Goal: Task Accomplishment & Management: Use online tool/utility

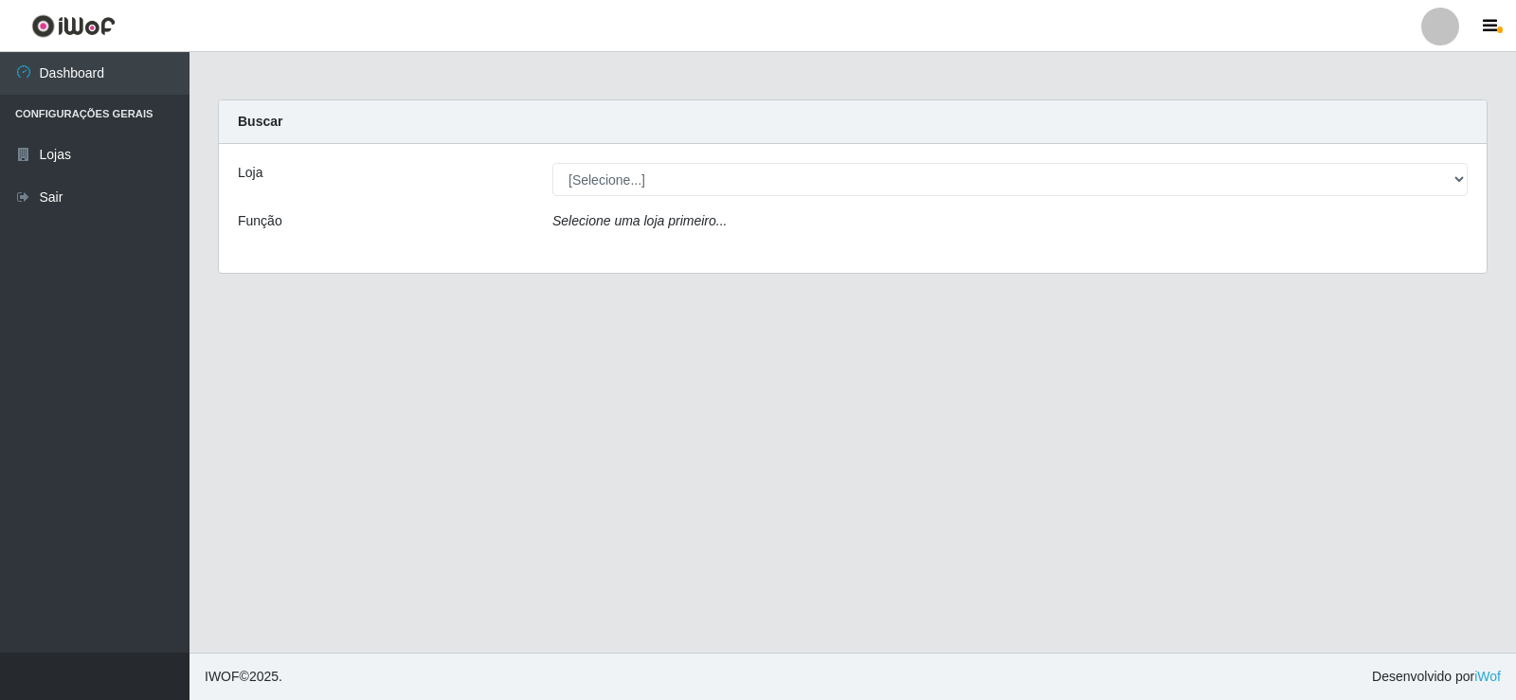
click at [615, 216] on icon "Selecione uma loja primeiro..." at bounding box center [639, 220] width 174 height 15
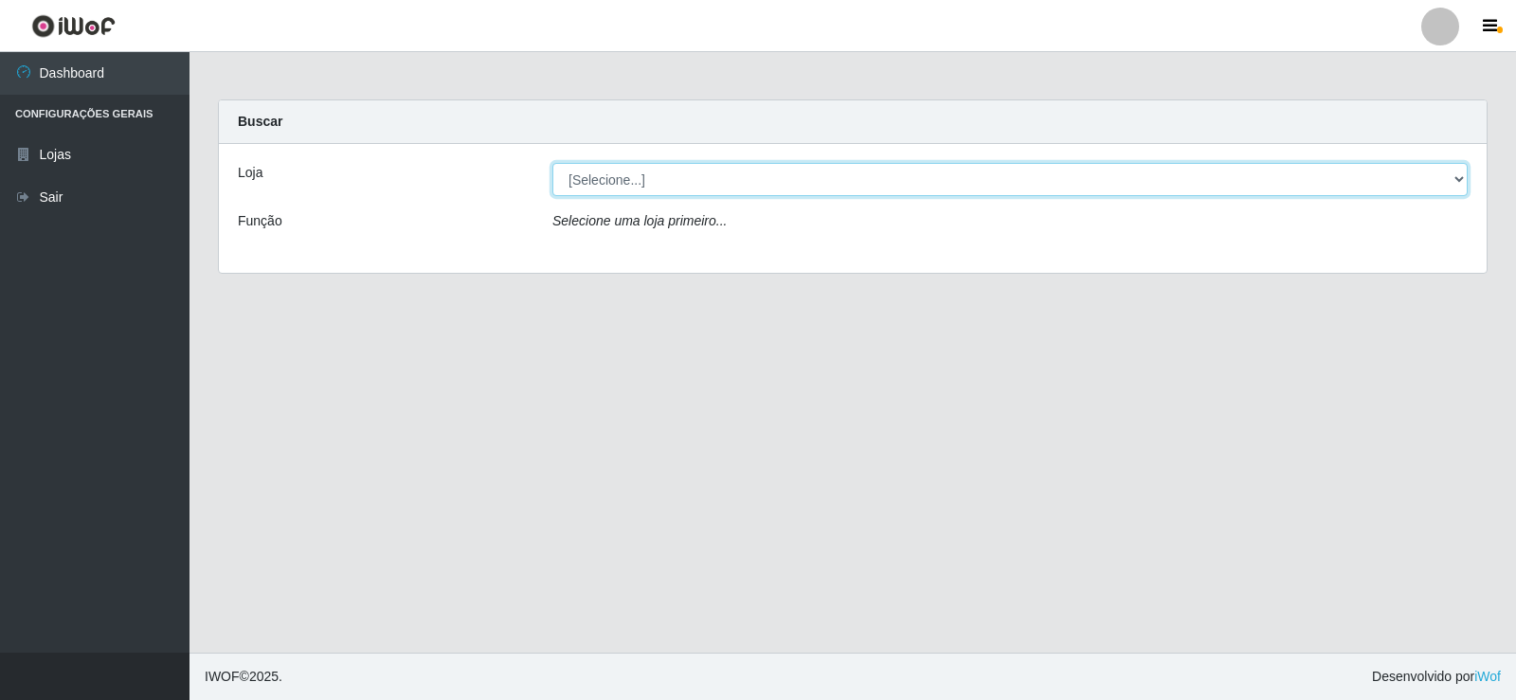
click at [620, 174] on select "[Selecione...] Supermercado Manaira" at bounding box center [1009, 179] width 915 height 33
select select "443"
click at [552, 163] on select "[Selecione...] Supermercado Manaira" at bounding box center [1009, 179] width 915 height 33
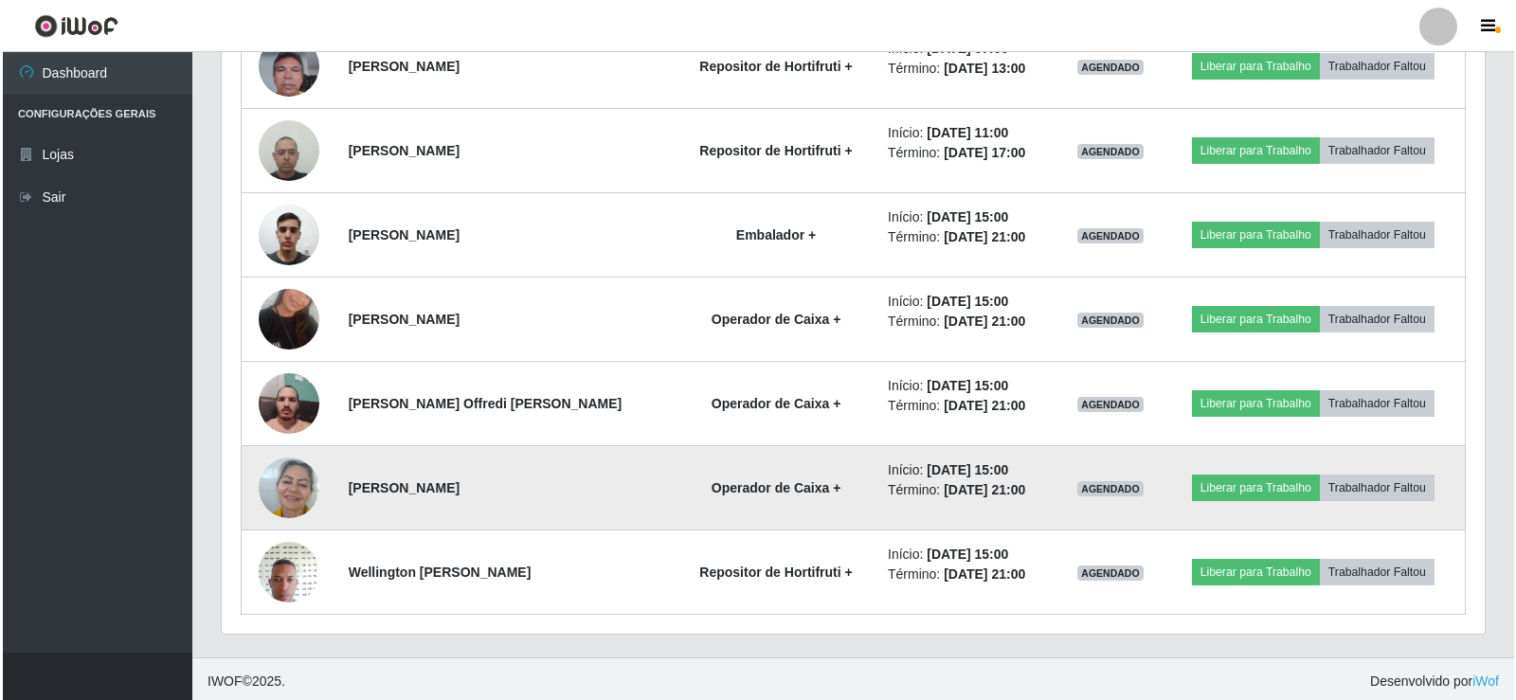
scroll to position [1064, 0]
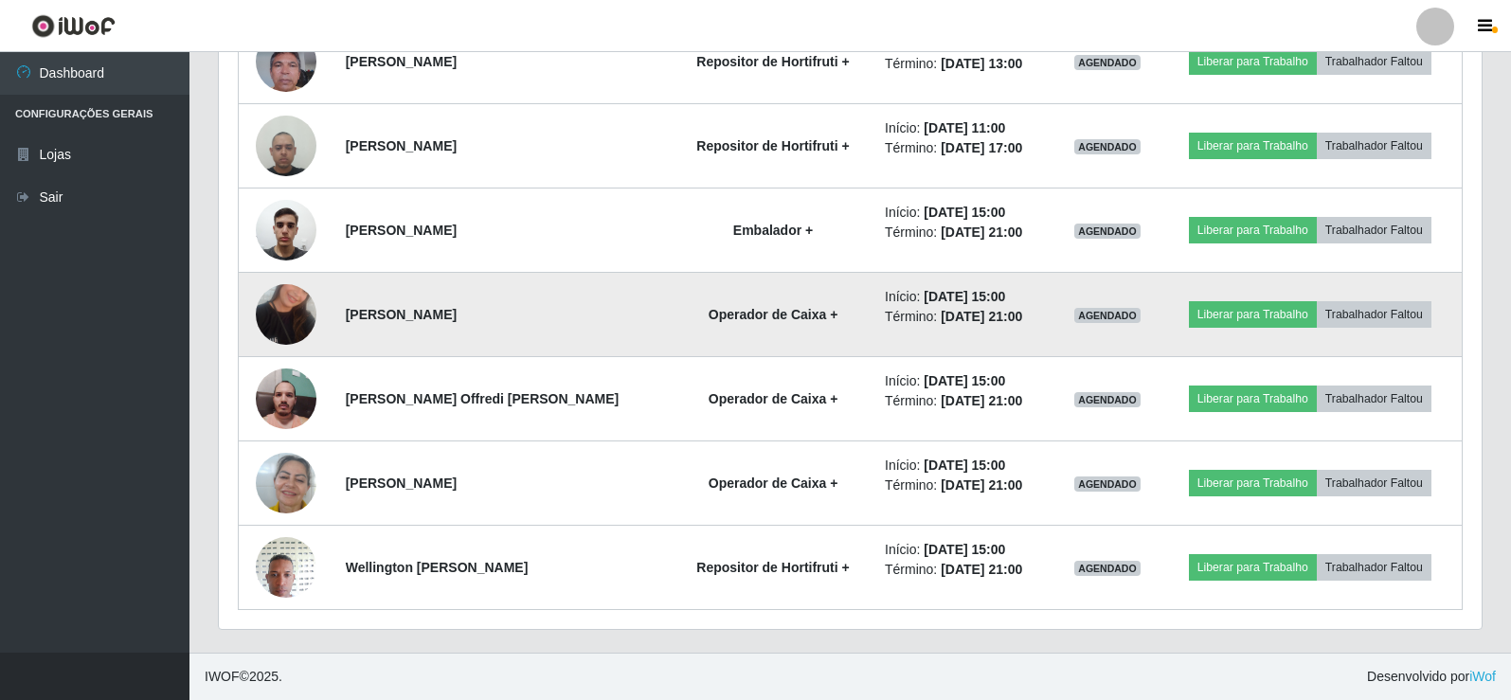
click at [308, 314] on img at bounding box center [286, 315] width 61 height 108
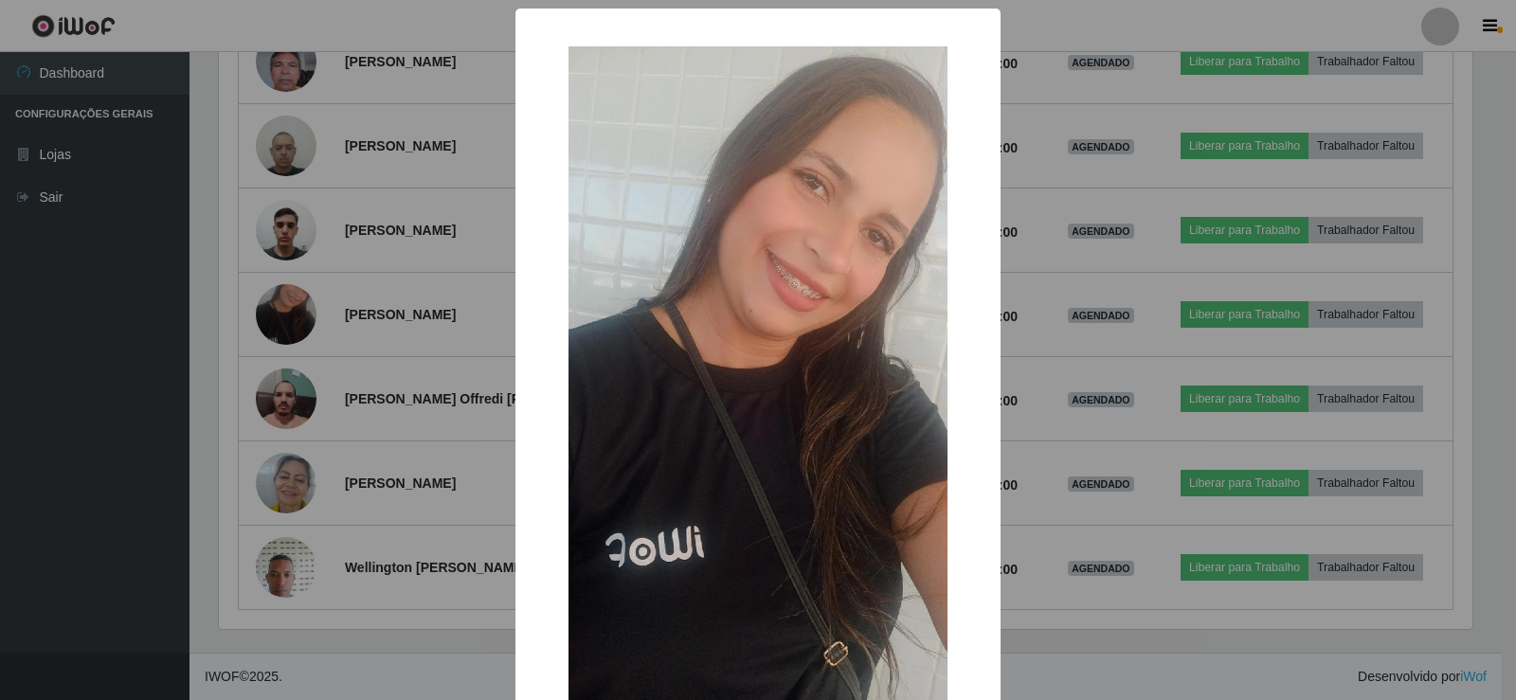
click at [477, 231] on div "× OK Cancel" at bounding box center [758, 350] width 1516 height 700
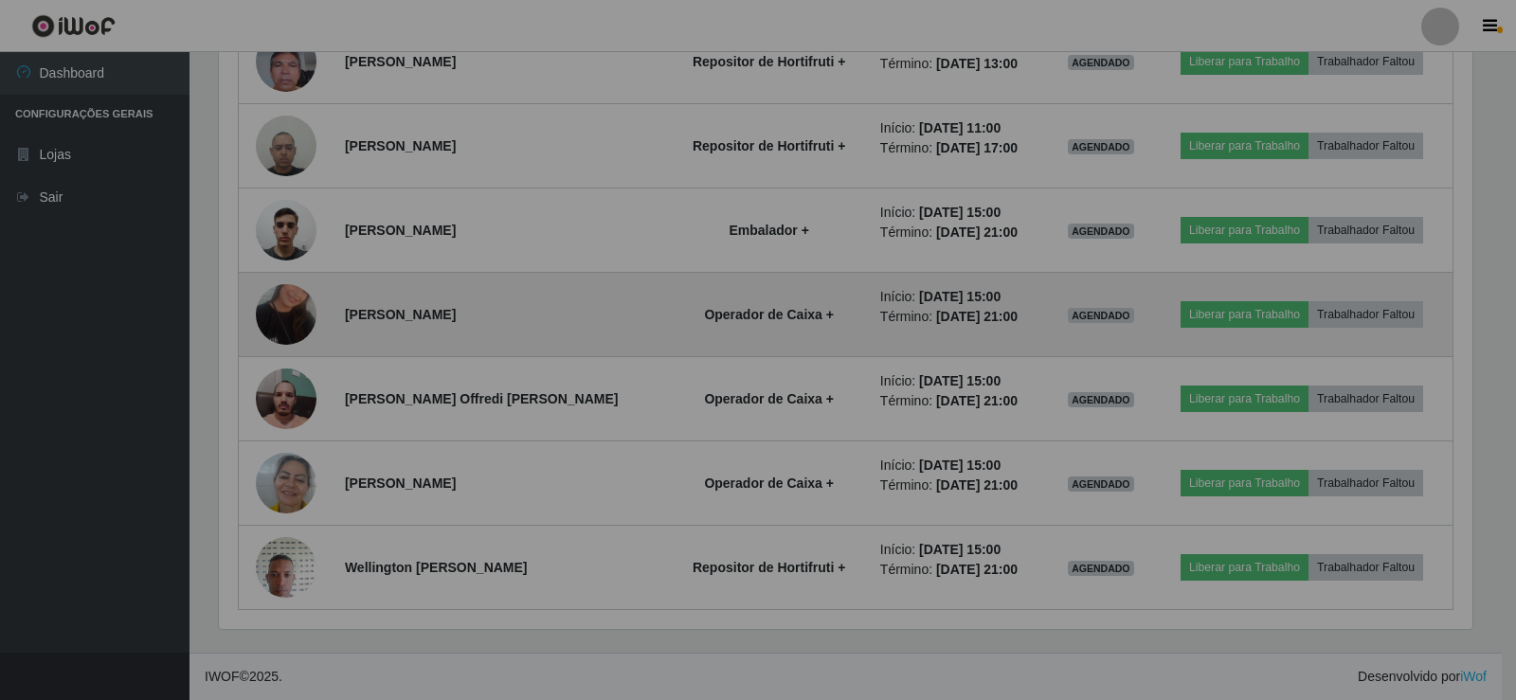
scroll to position [393, 1263]
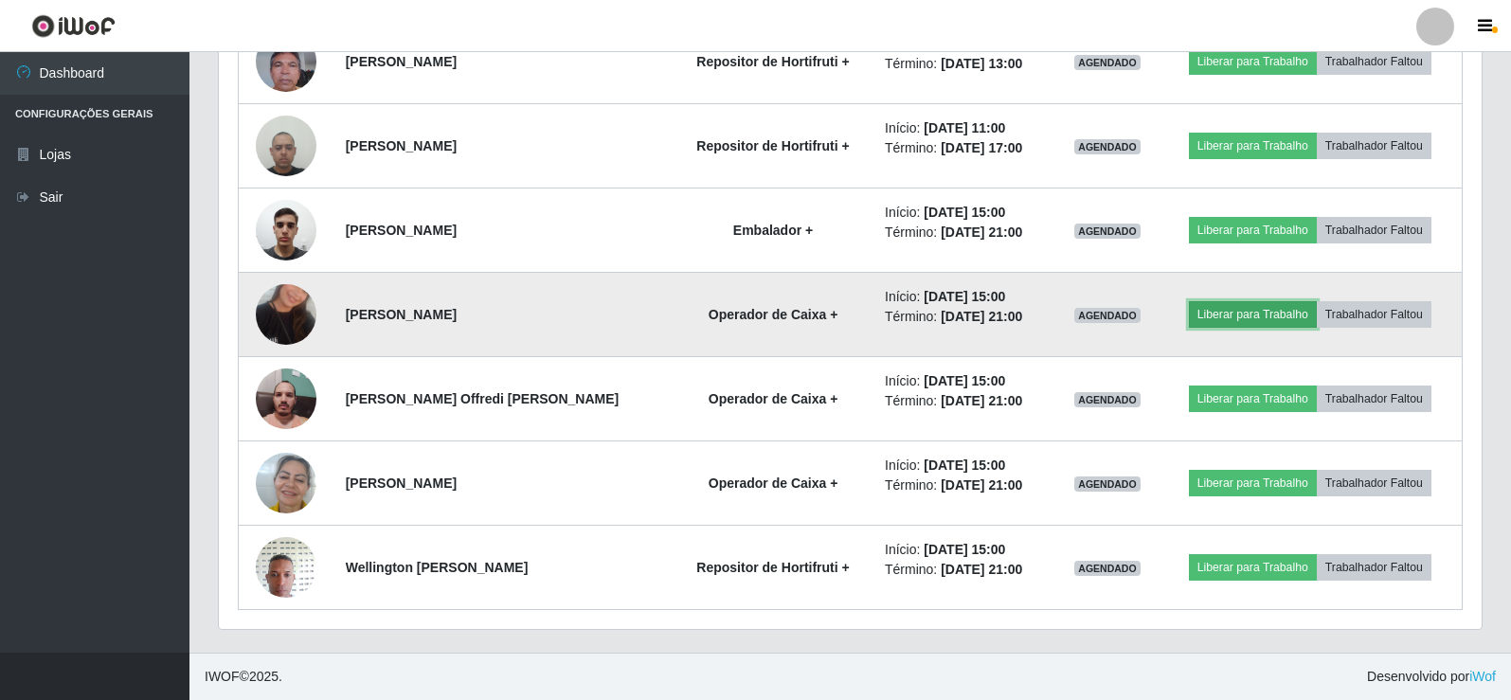
click at [1263, 310] on button "Liberar para Trabalho" at bounding box center [1253, 314] width 128 height 27
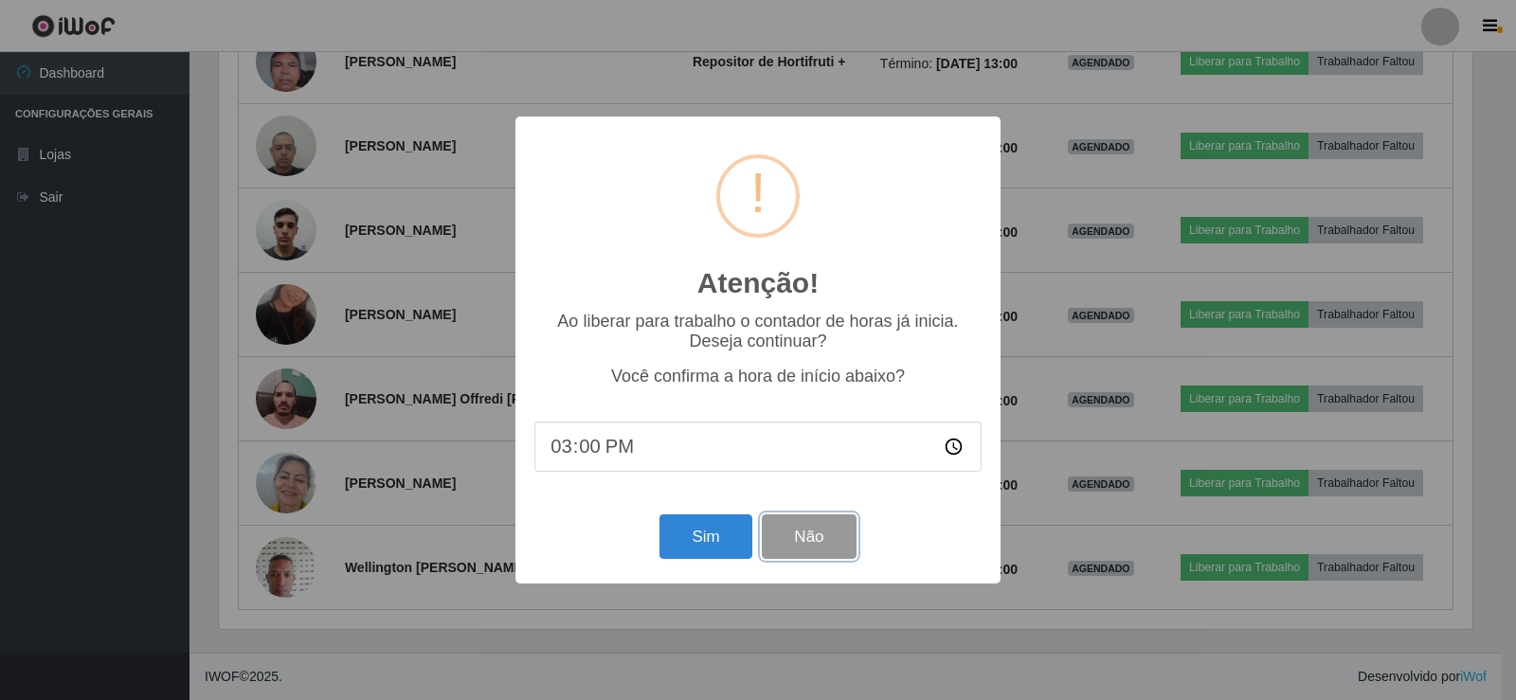
click at [808, 539] on button "Não" at bounding box center [809, 536] width 94 height 45
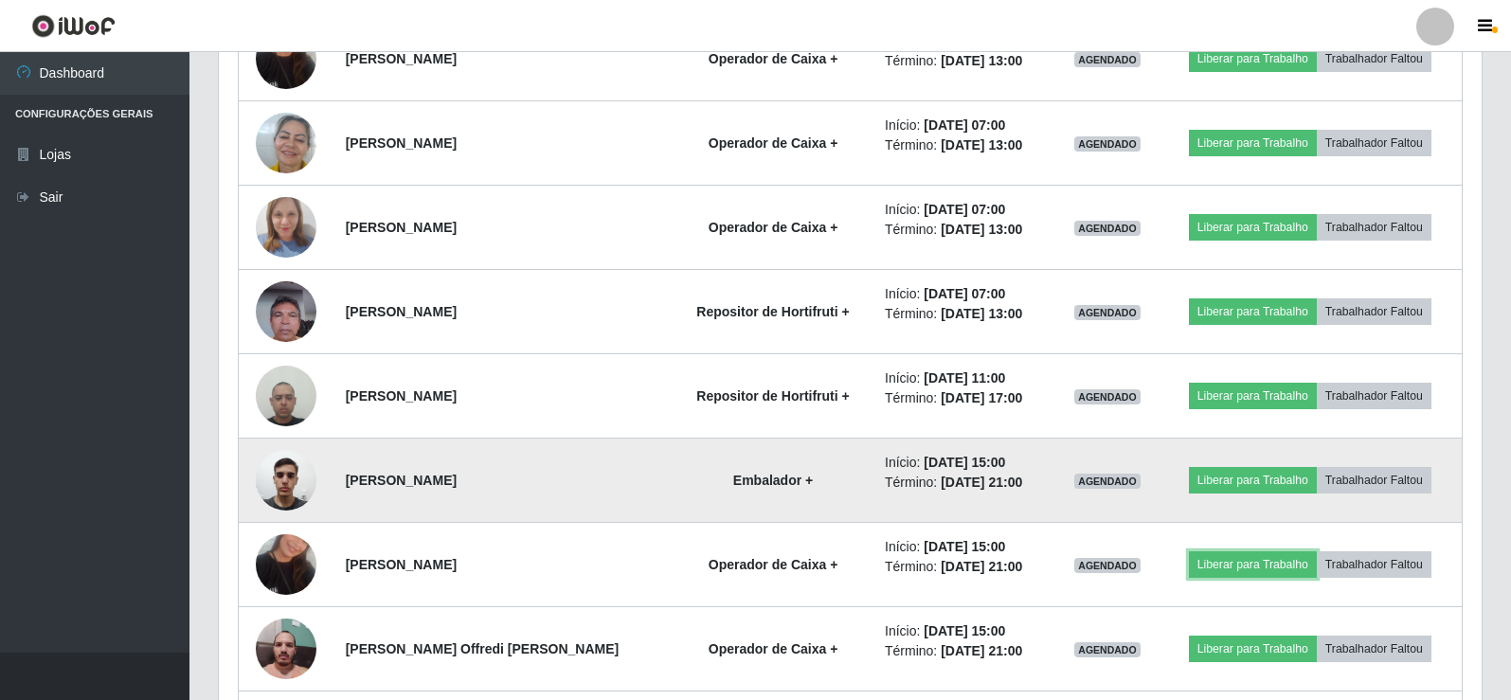
scroll to position [780, 0]
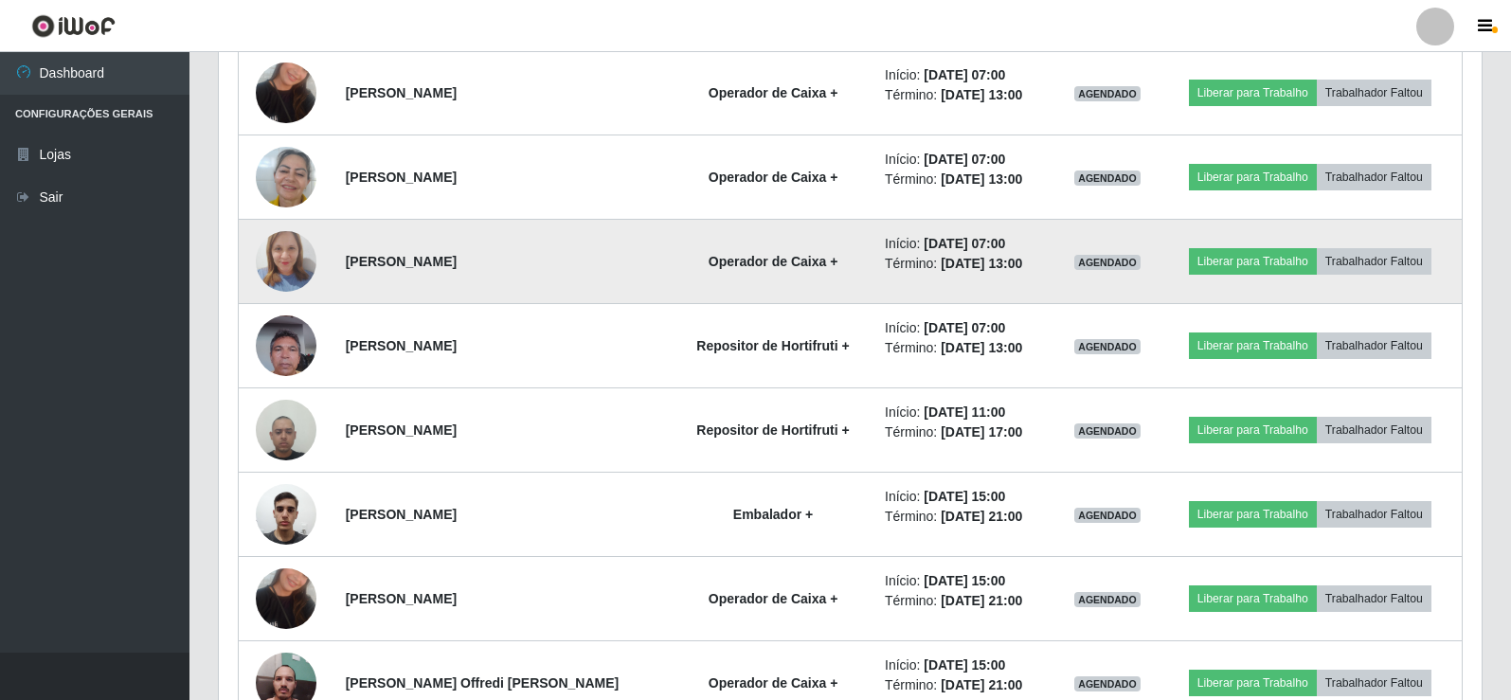
click at [292, 267] on img at bounding box center [286, 262] width 61 height 81
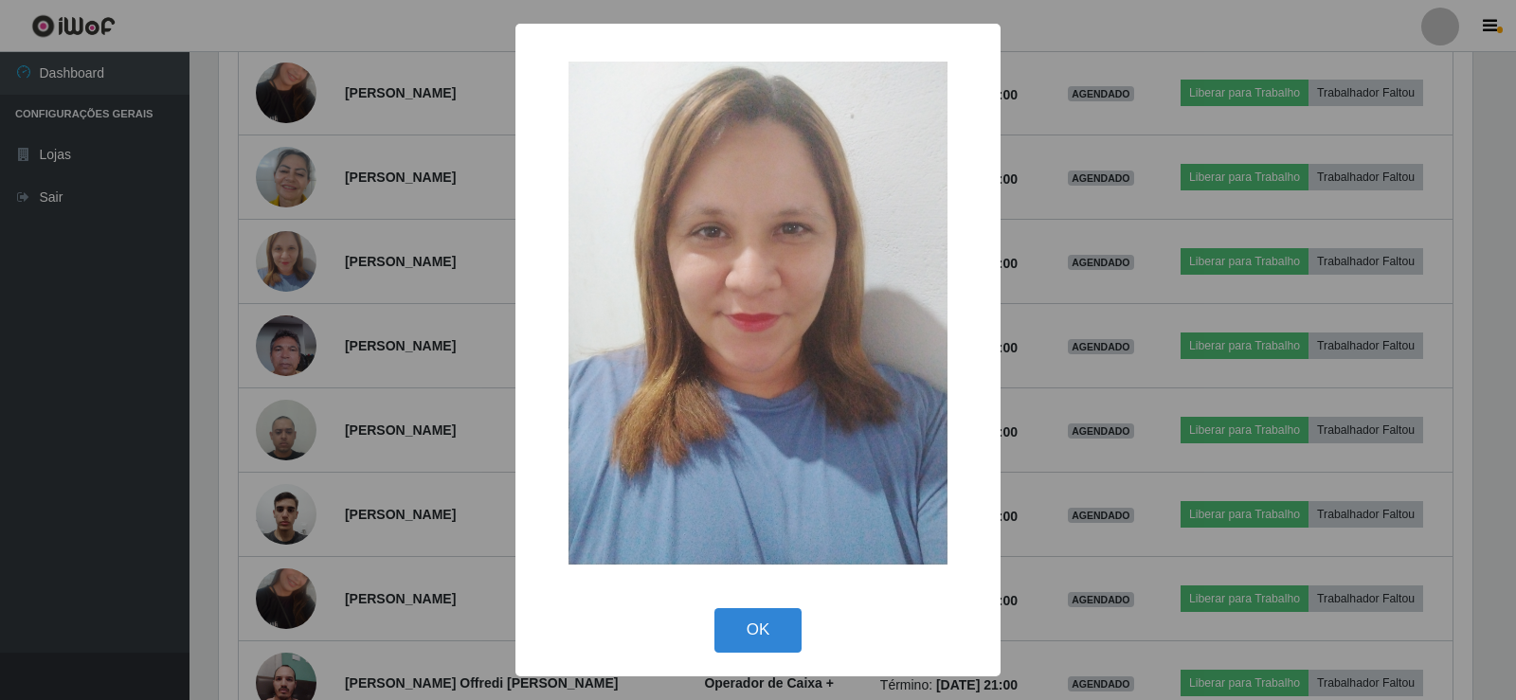
click at [543, 248] on div "×" at bounding box center [757, 313] width 447 height 541
click at [498, 246] on div "× OK Cancel" at bounding box center [758, 350] width 1516 height 700
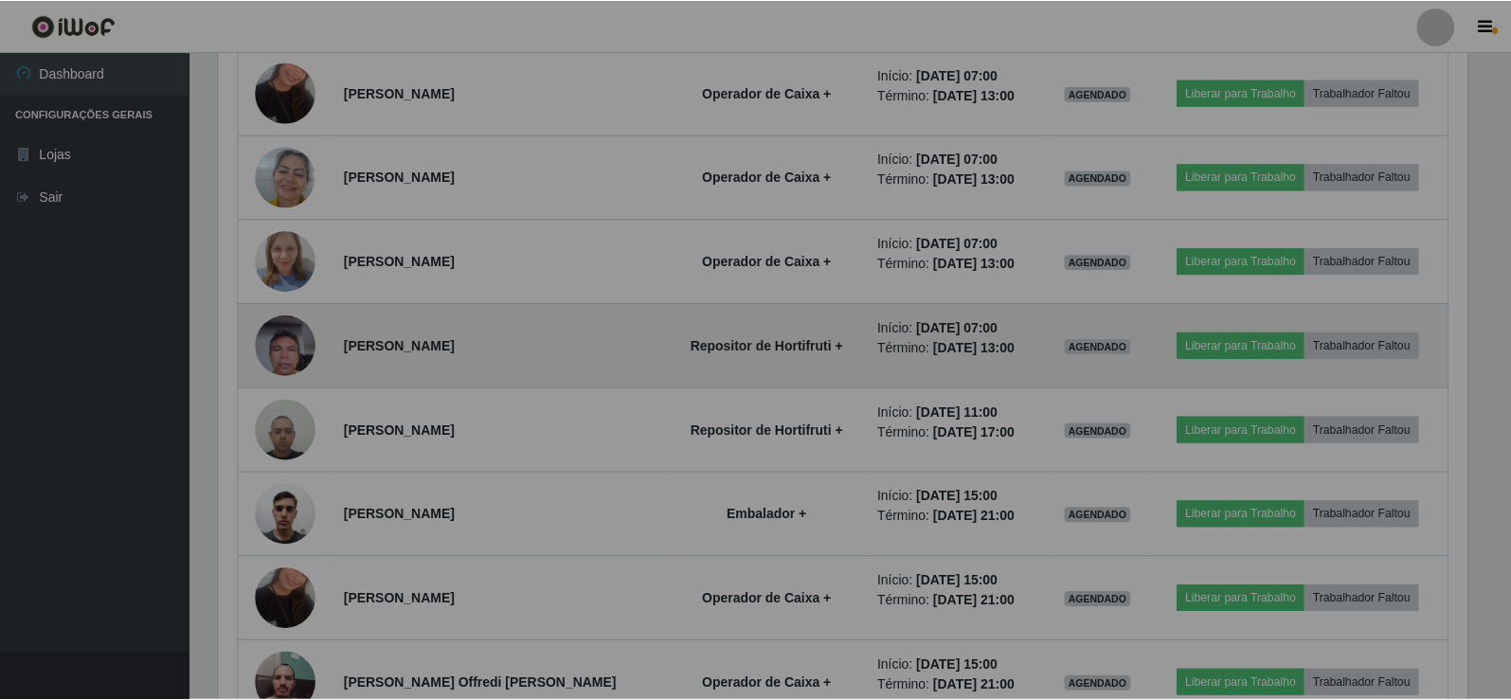
scroll to position [393, 1263]
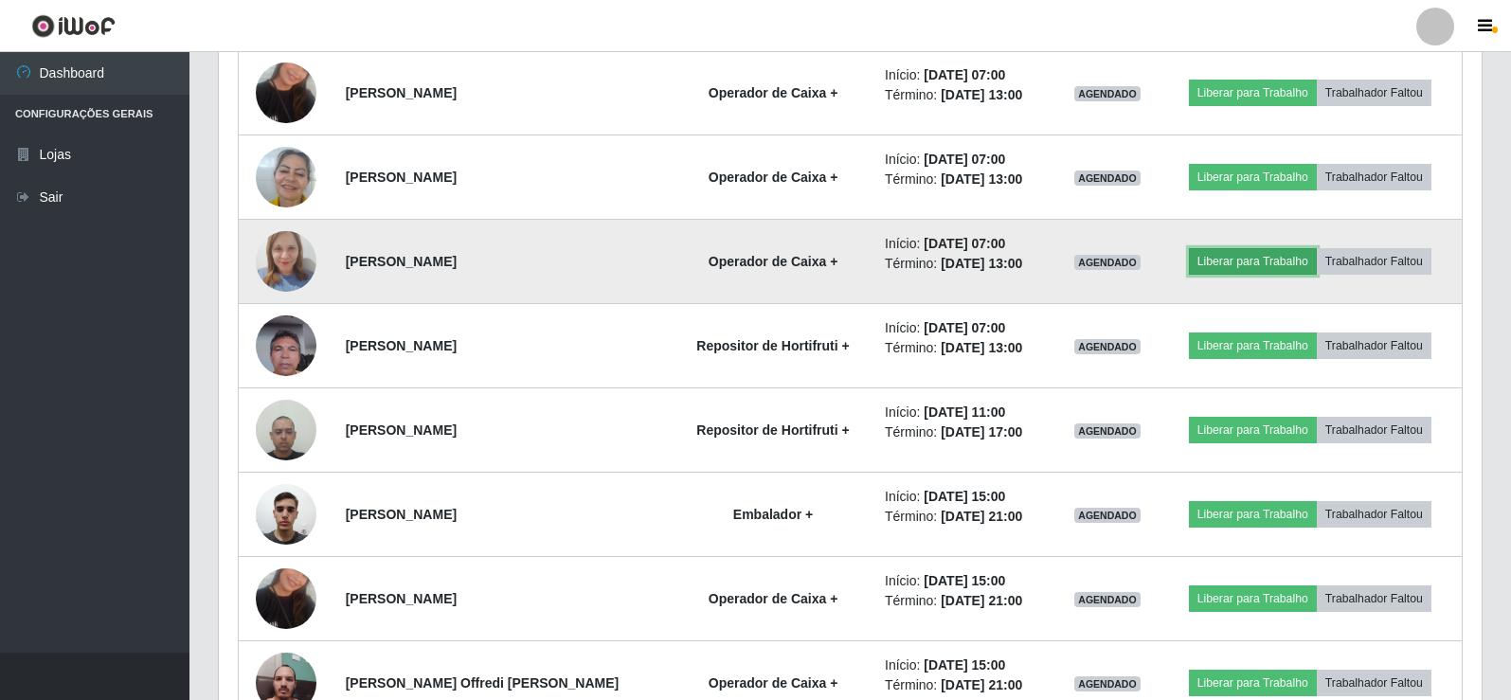
click at [1256, 258] on button "Liberar para Trabalho" at bounding box center [1253, 261] width 128 height 27
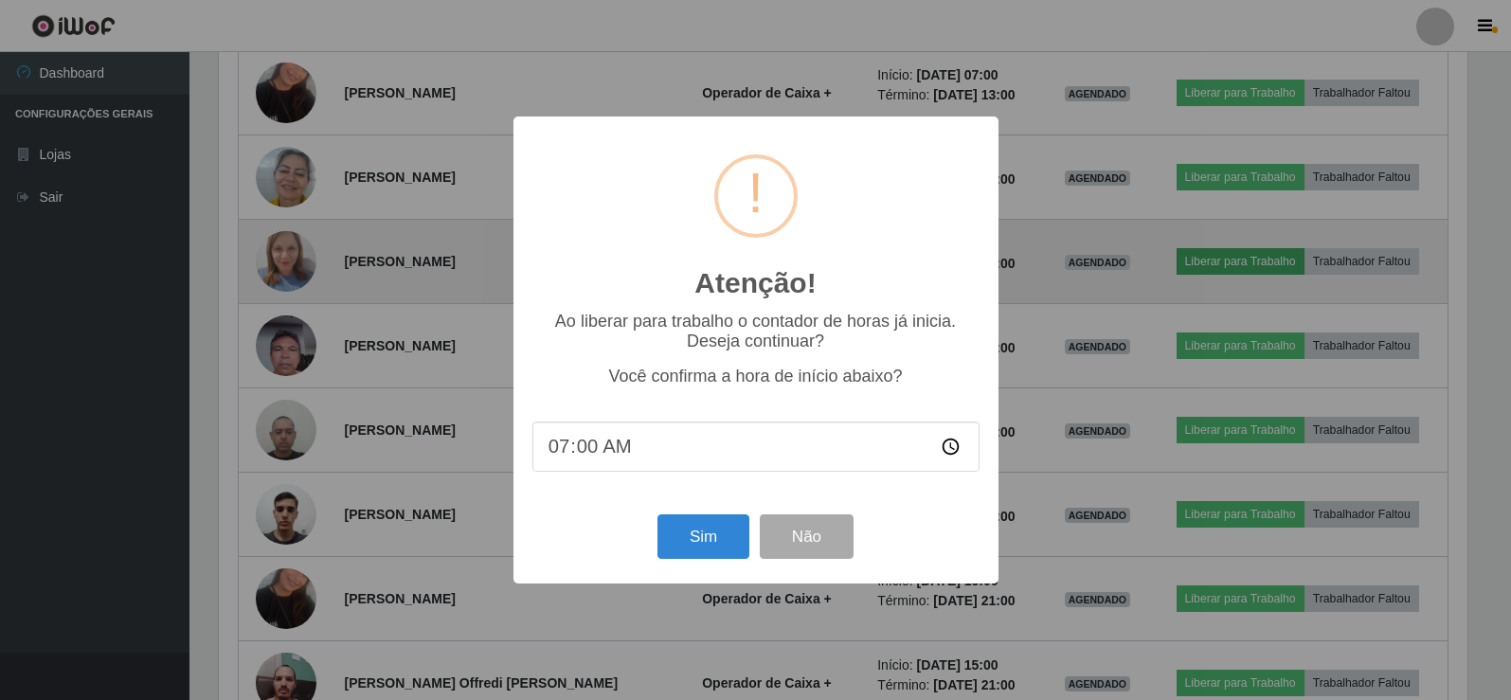
scroll to position [393, 1253]
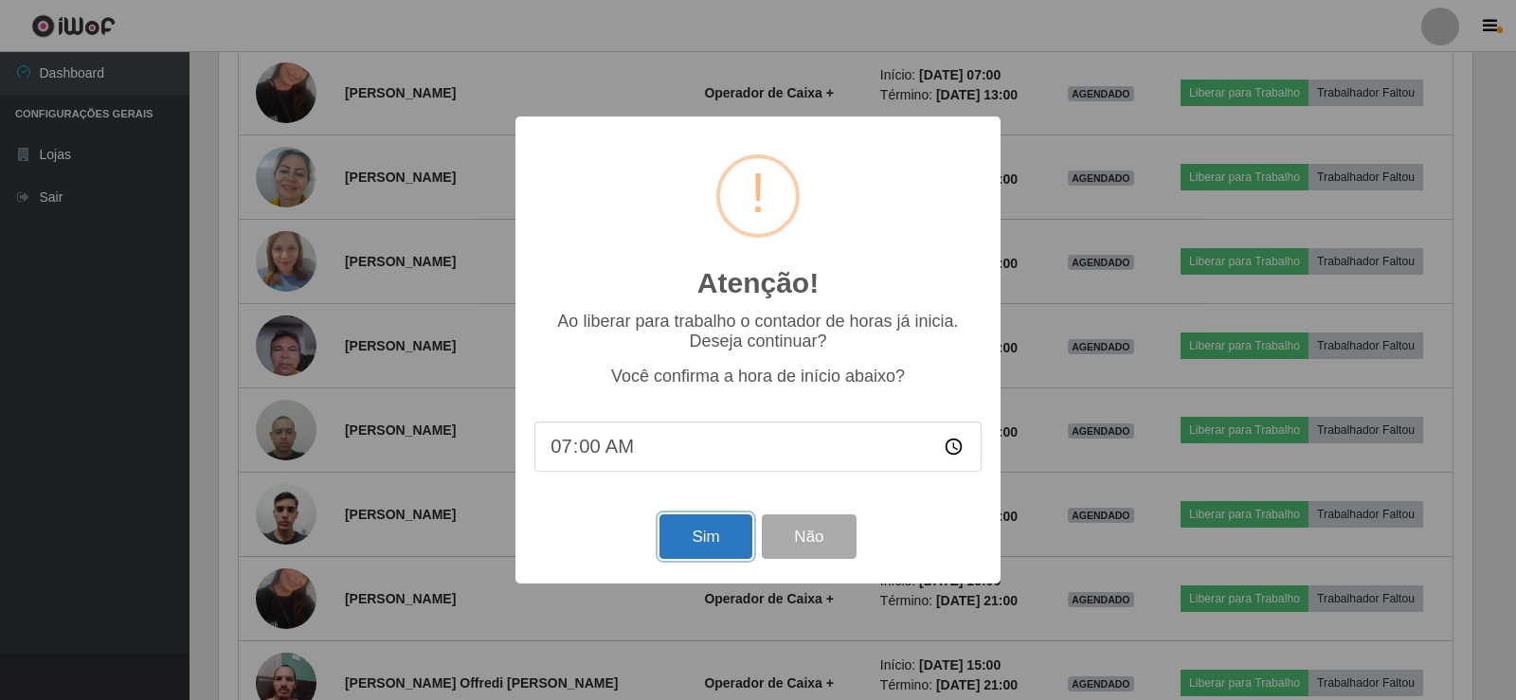
click at [691, 543] on button "Sim" at bounding box center [705, 536] width 92 height 45
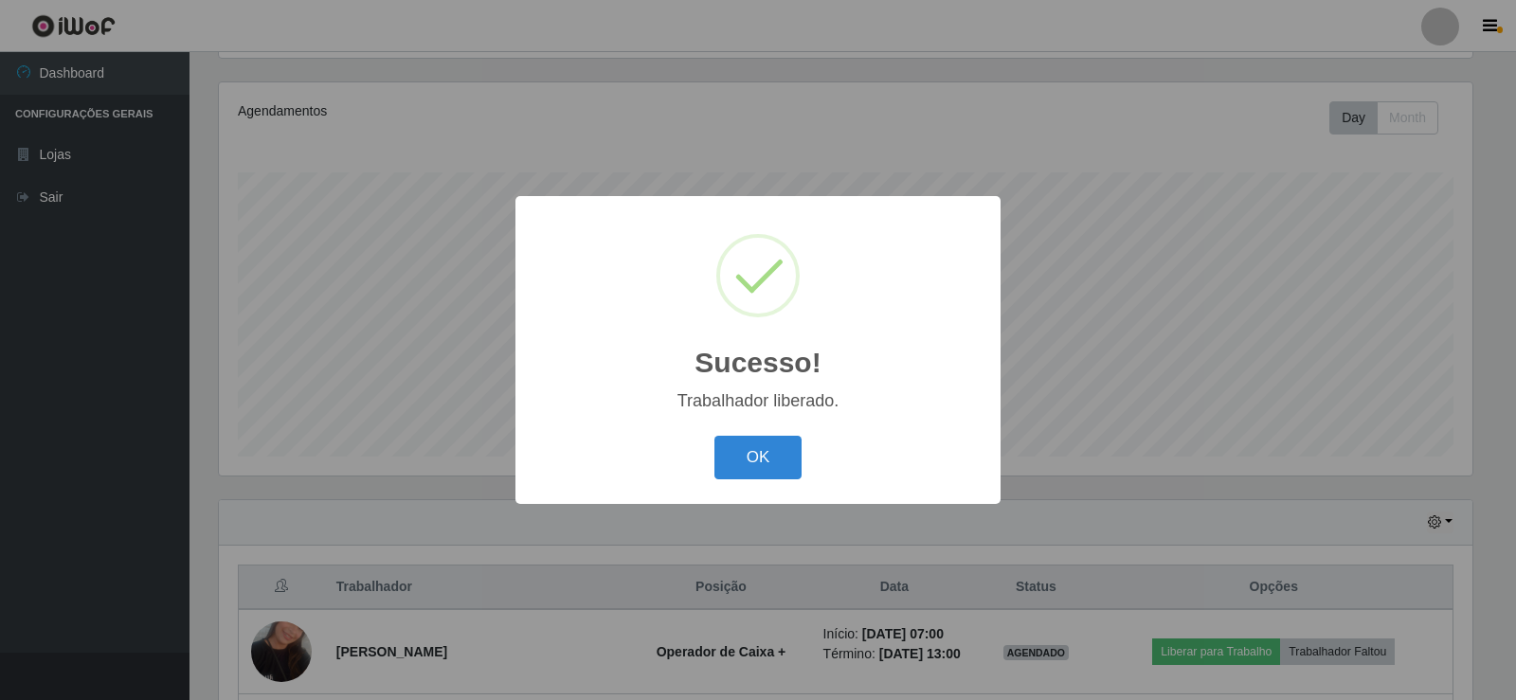
click at [744, 454] on button "OK" at bounding box center [758, 458] width 88 height 45
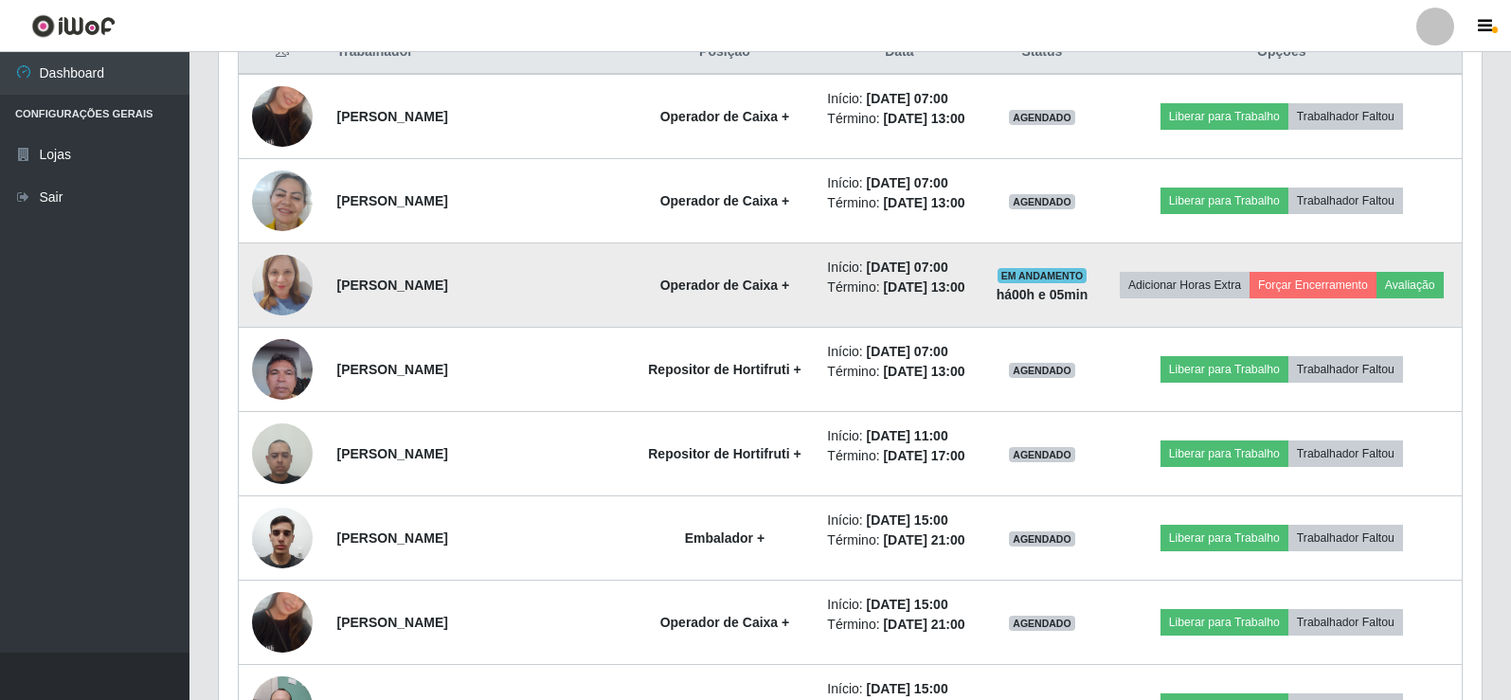
scroll to position [0, 0]
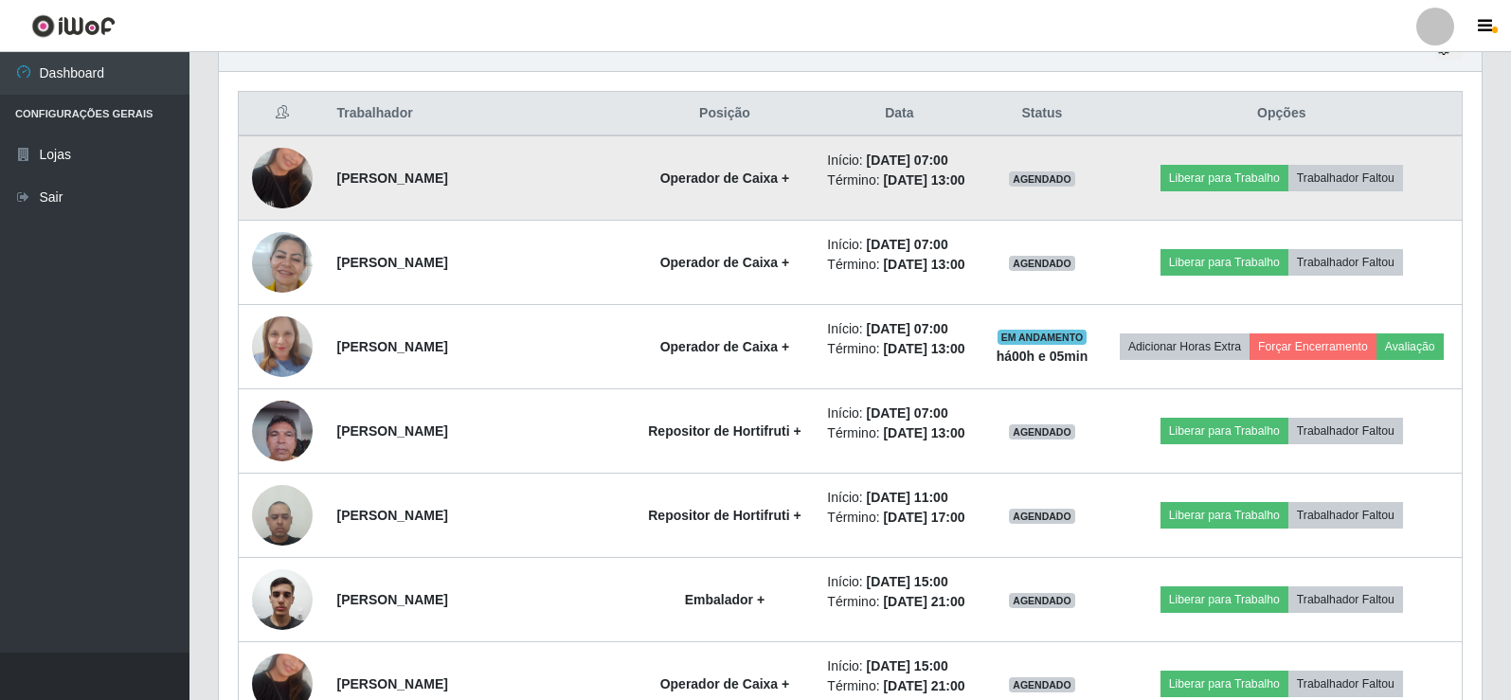
click at [270, 157] on img at bounding box center [282, 178] width 61 height 108
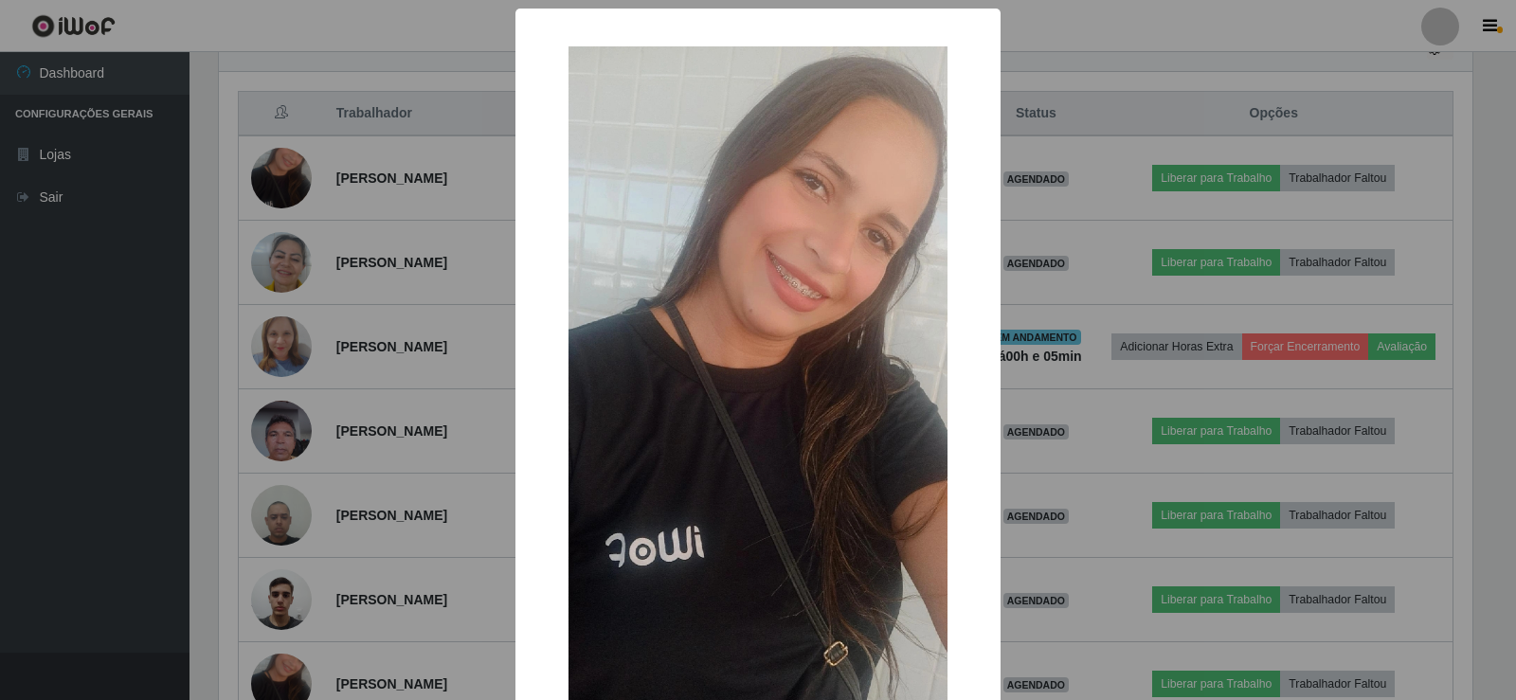
click at [400, 100] on div "× OK Cancel" at bounding box center [758, 350] width 1516 height 700
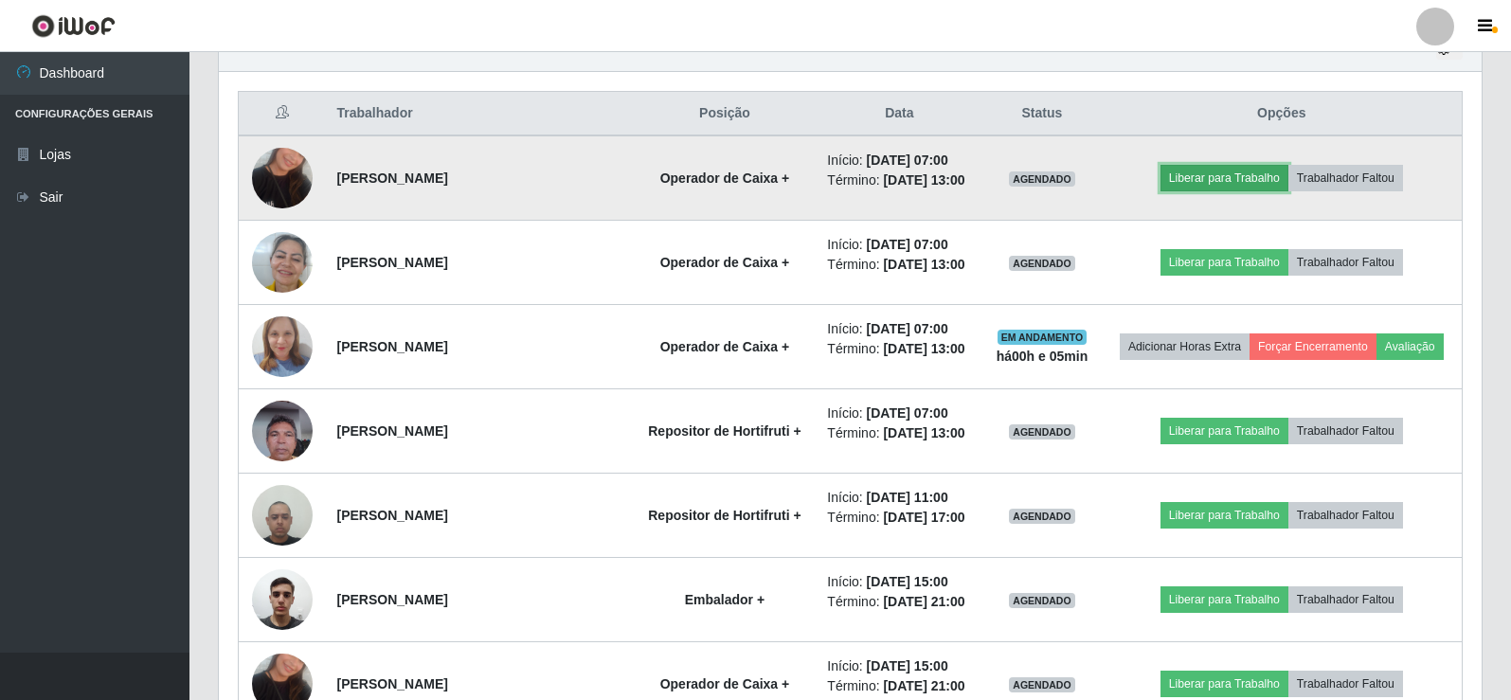
click at [1211, 174] on button "Liberar para Trabalho" at bounding box center [1225, 178] width 128 height 27
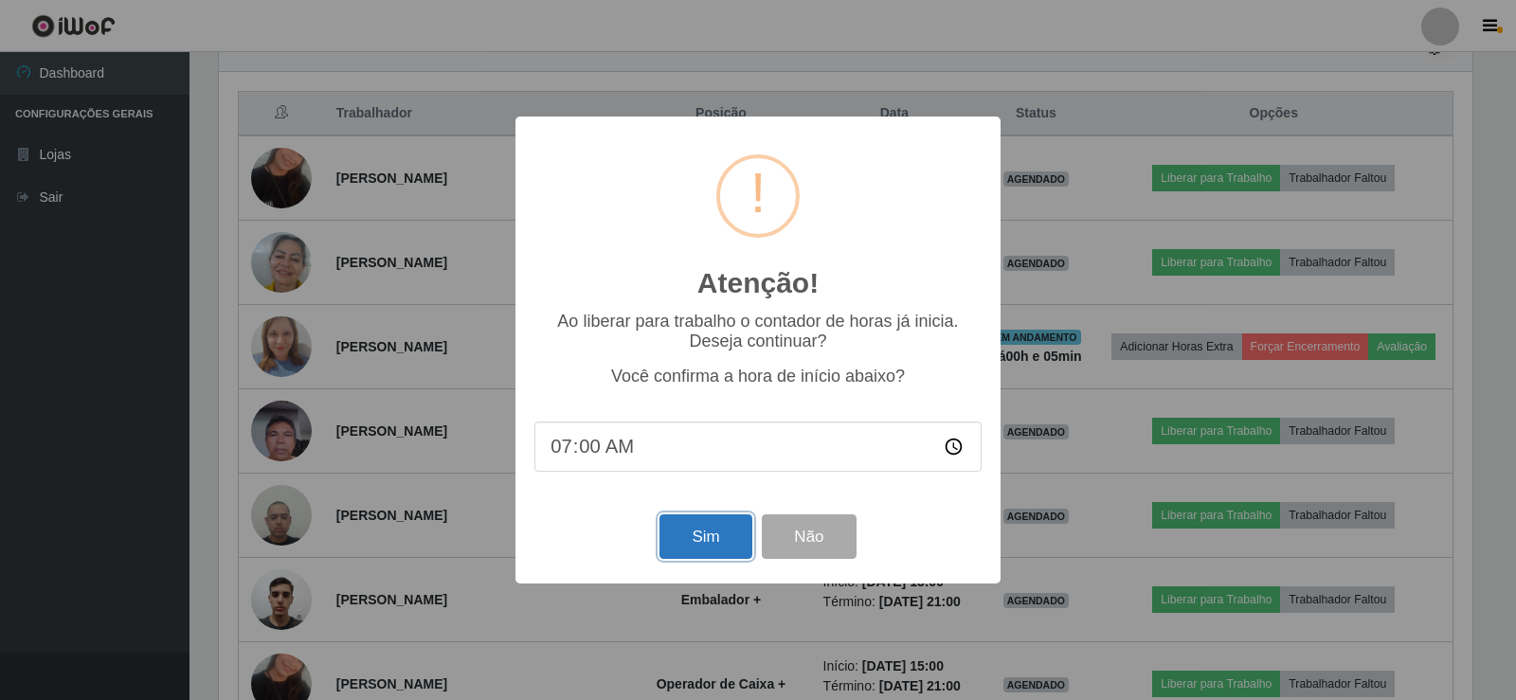
click at [703, 538] on button "Sim" at bounding box center [705, 536] width 92 height 45
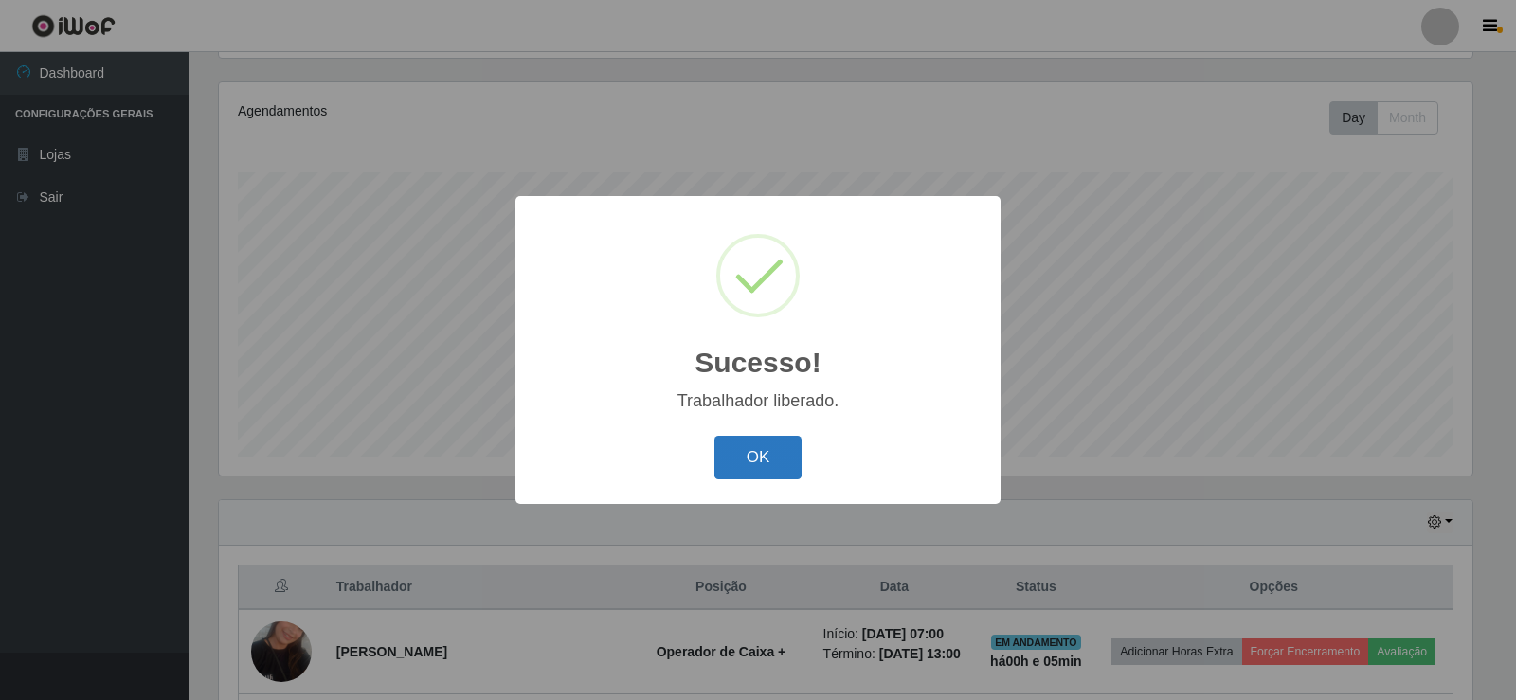
click at [770, 438] on button "OK" at bounding box center [758, 458] width 88 height 45
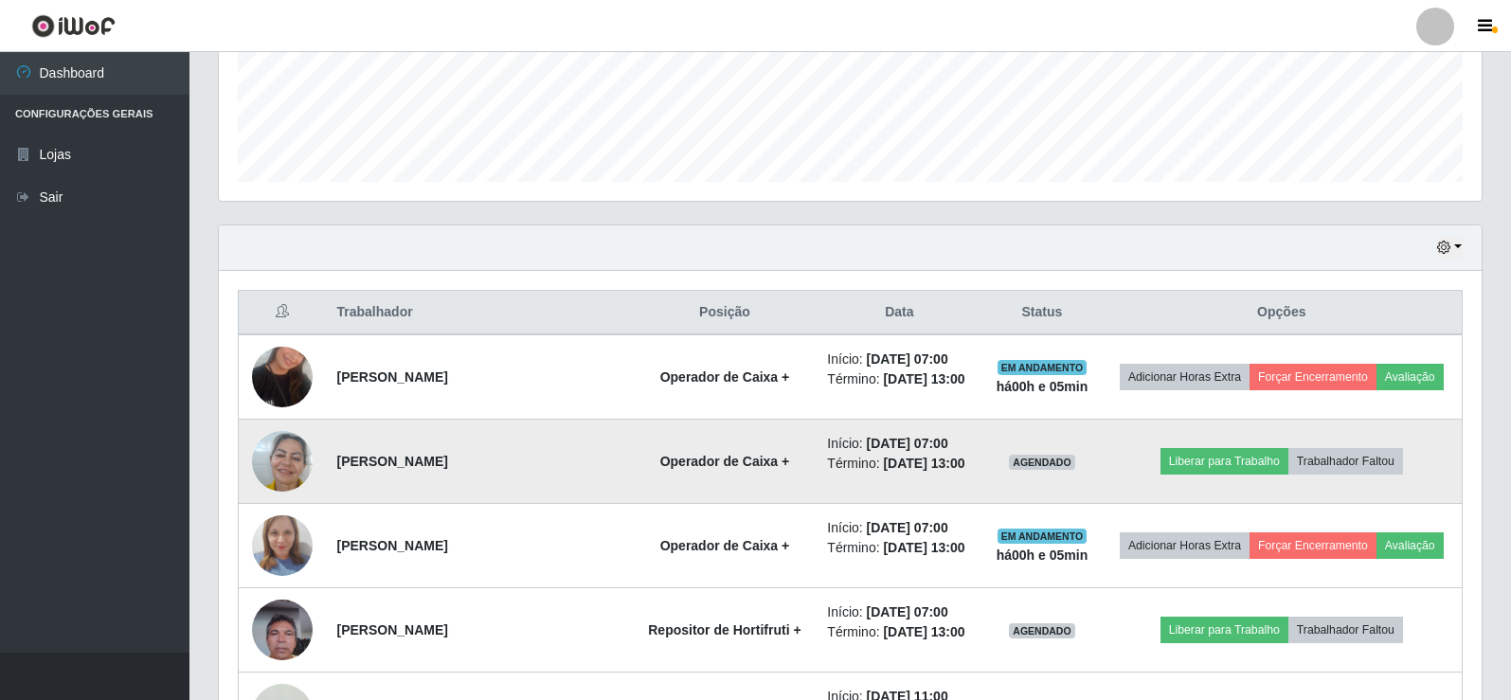
click at [299, 472] on img at bounding box center [282, 461] width 61 height 81
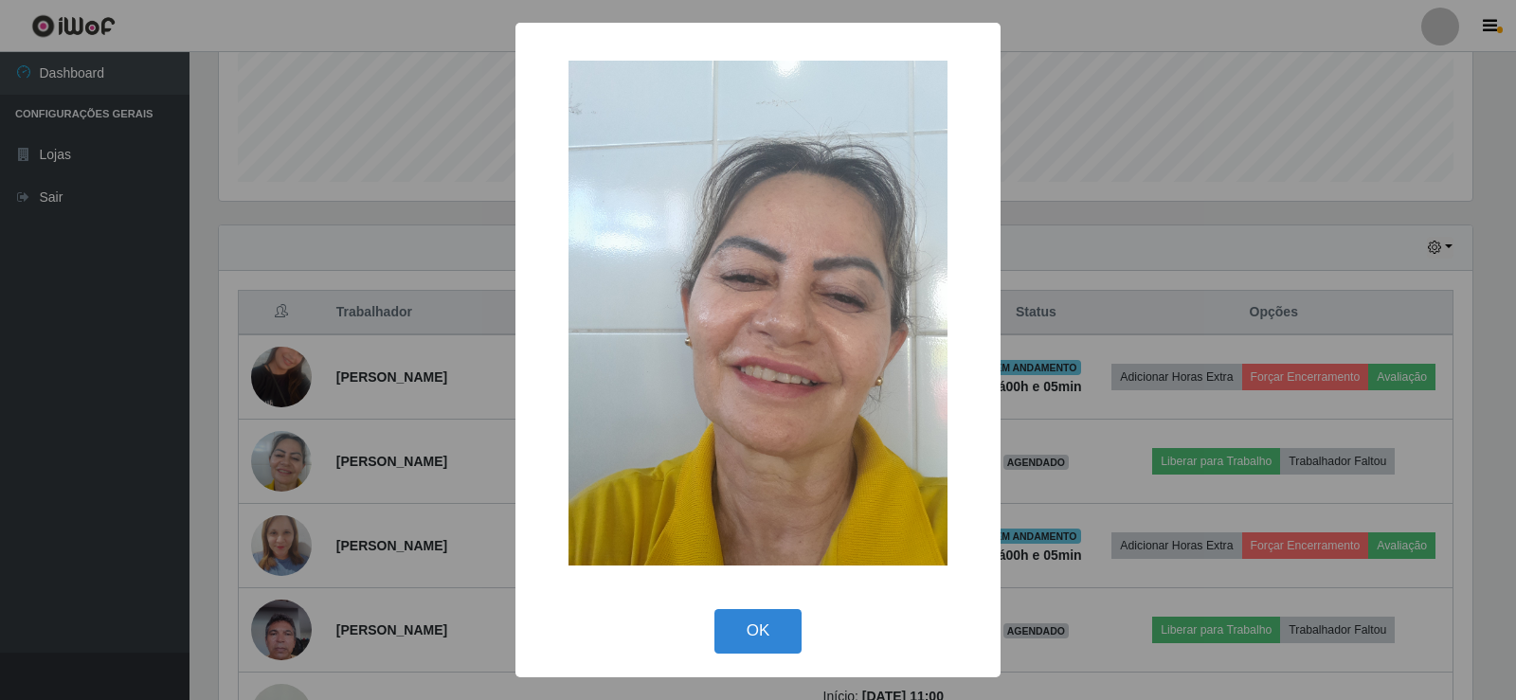
click at [416, 279] on div "× OK Cancel" at bounding box center [758, 350] width 1516 height 700
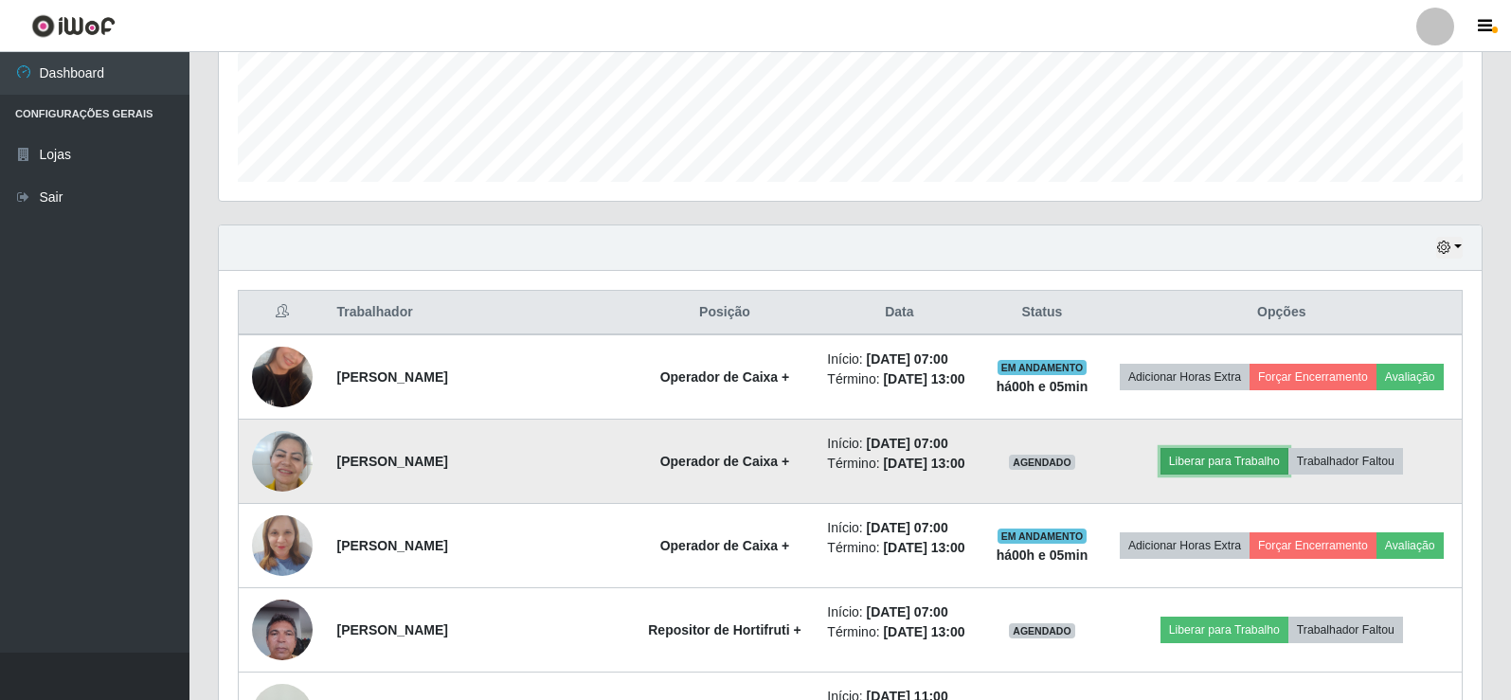
click at [1217, 458] on button "Liberar para Trabalho" at bounding box center [1225, 461] width 128 height 27
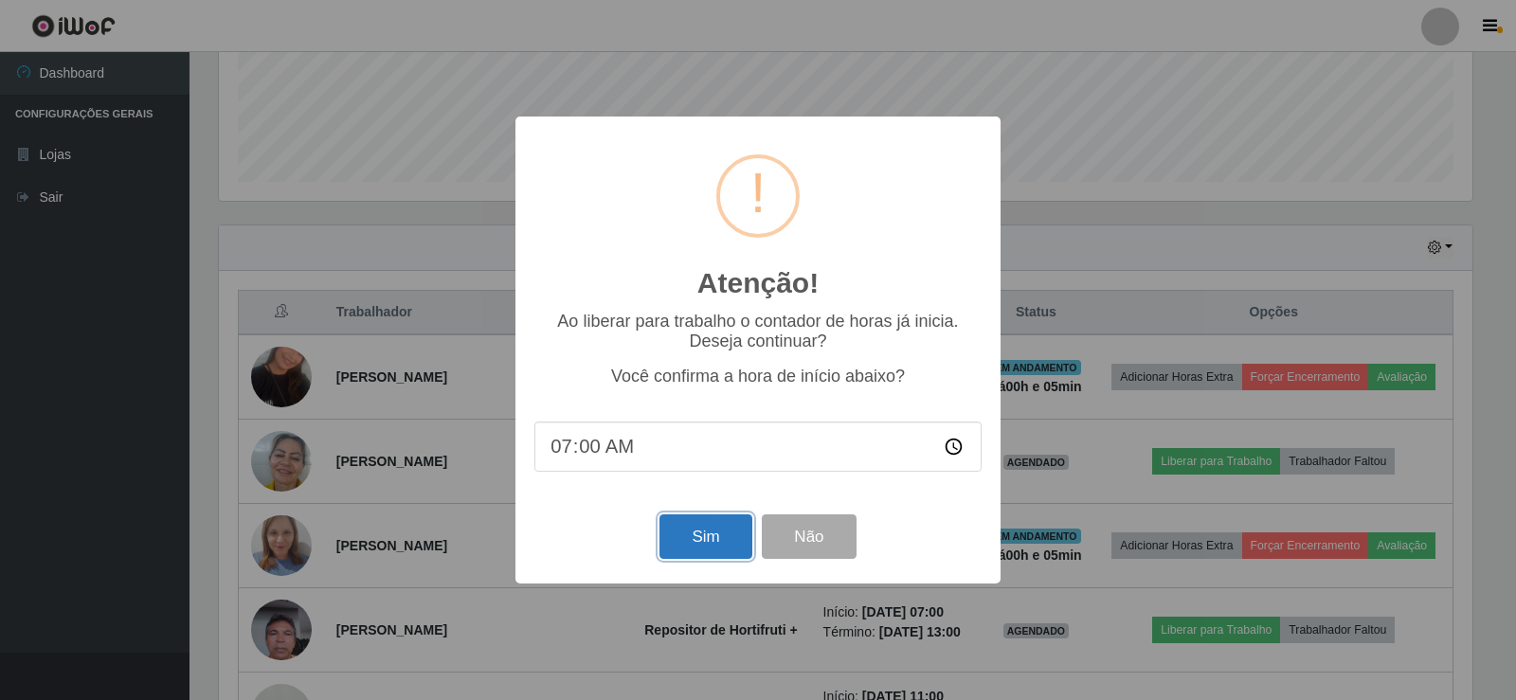
click at [703, 534] on button "Sim" at bounding box center [705, 536] width 92 height 45
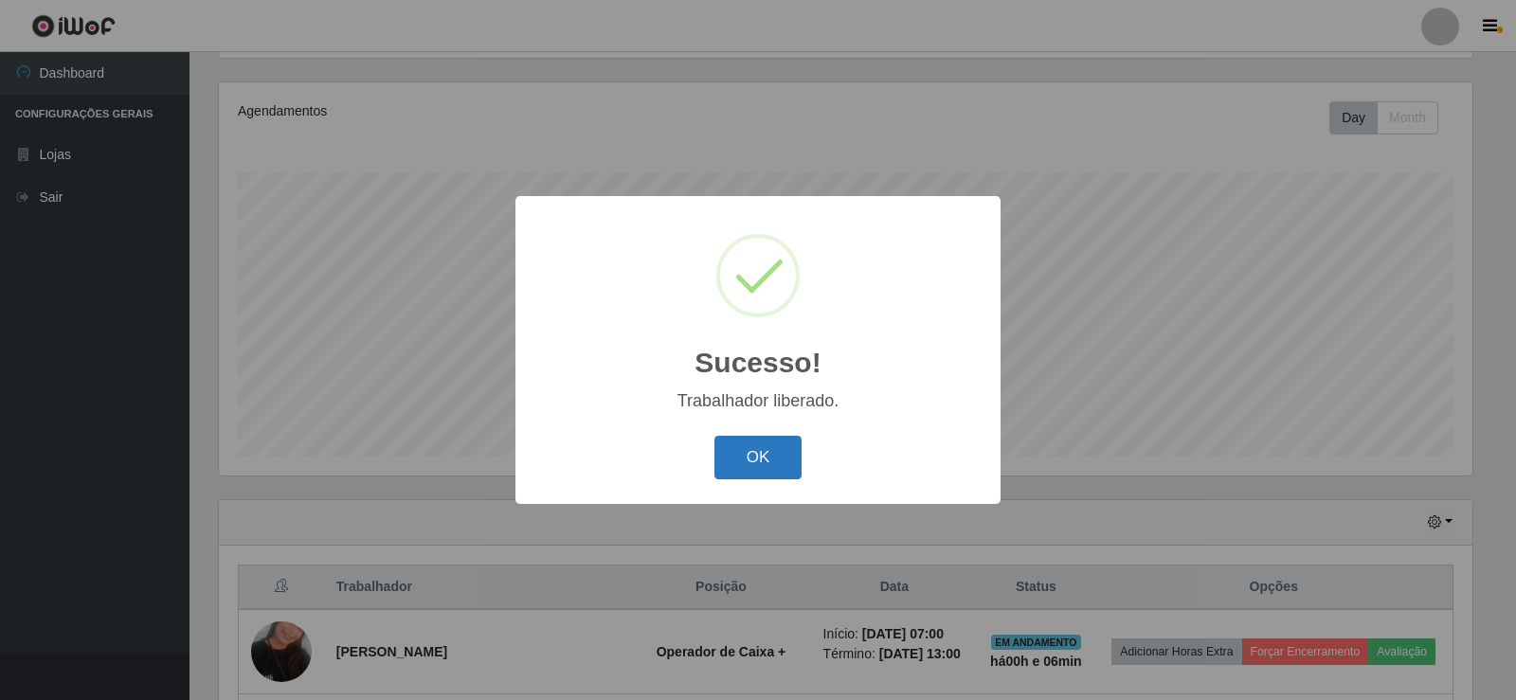
click at [735, 456] on button "OK" at bounding box center [758, 458] width 88 height 45
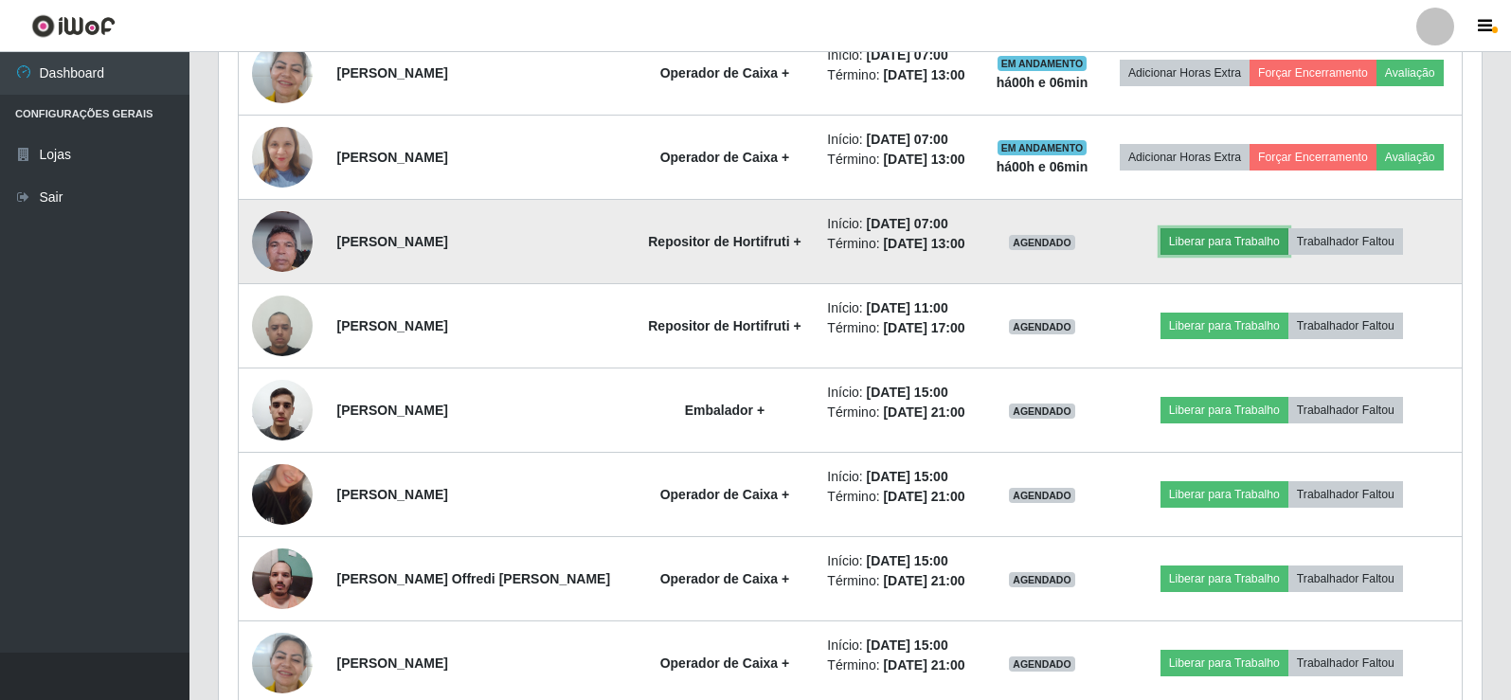
click at [1220, 238] on button "Liberar para Trabalho" at bounding box center [1225, 241] width 128 height 27
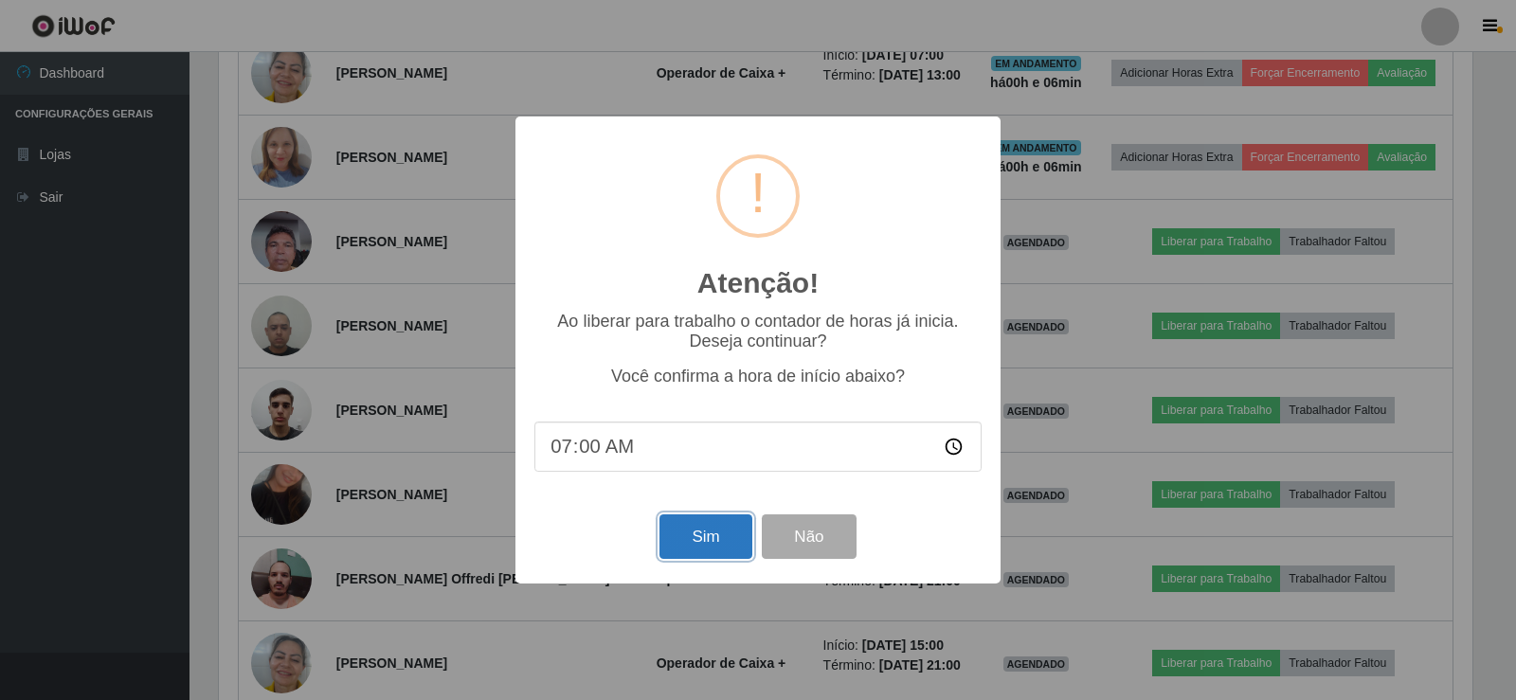
click at [709, 545] on button "Sim" at bounding box center [705, 536] width 92 height 45
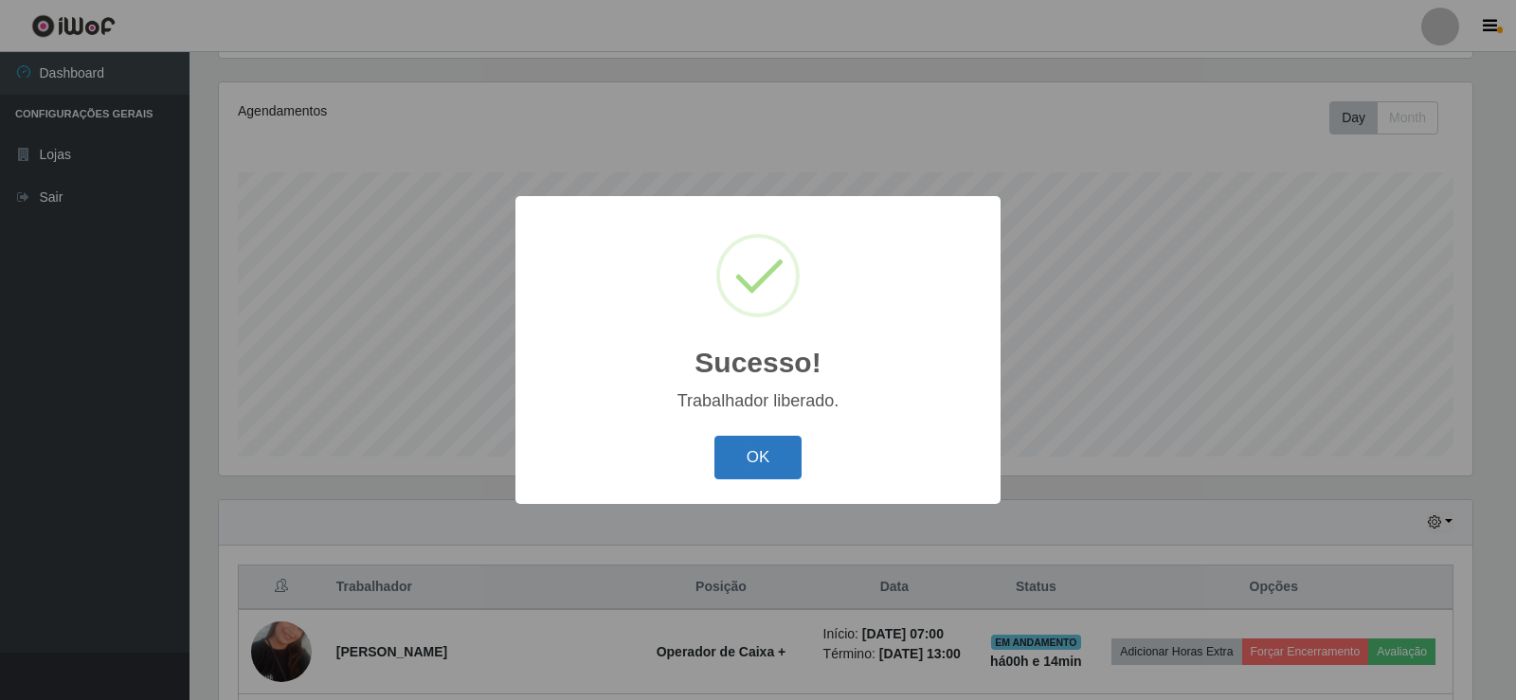
click at [746, 457] on button "OK" at bounding box center [758, 458] width 88 height 45
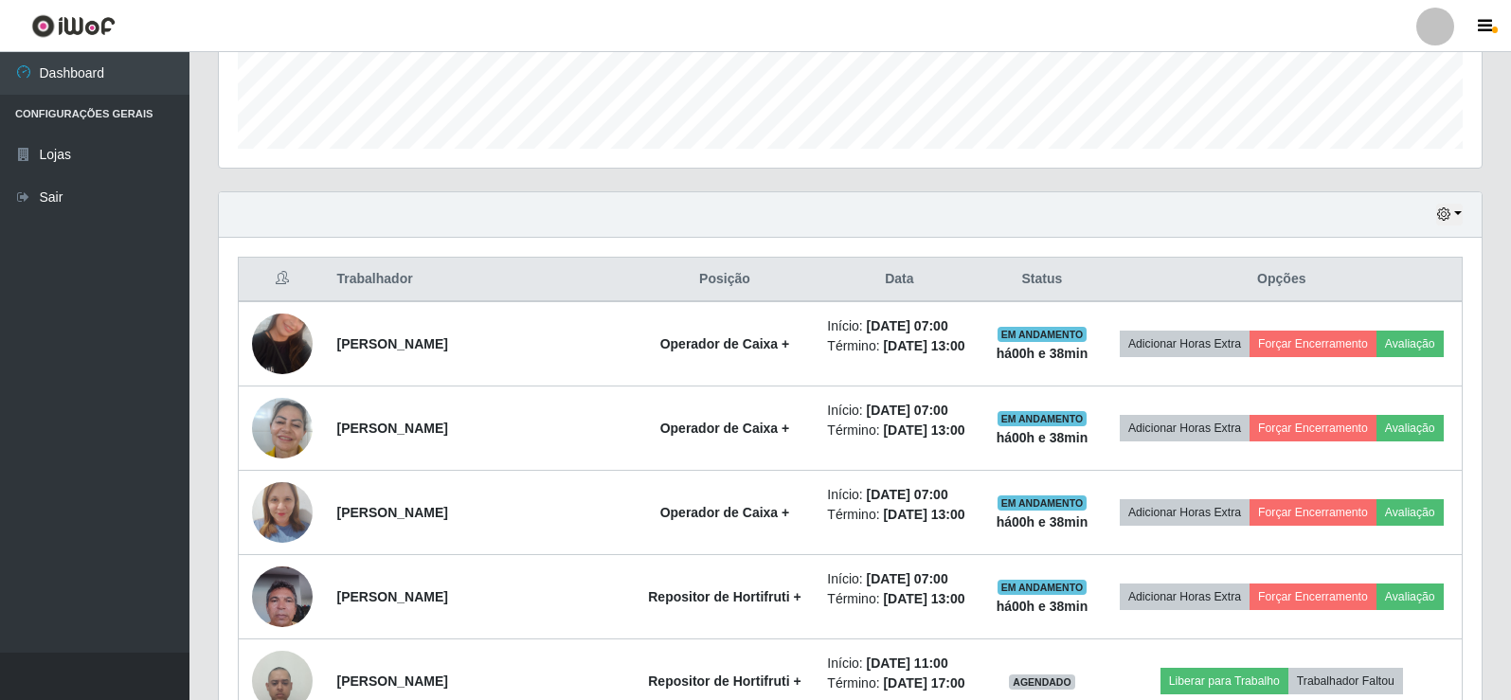
scroll to position [495, 0]
